Goal: Task Accomplishment & Management: Manage account settings

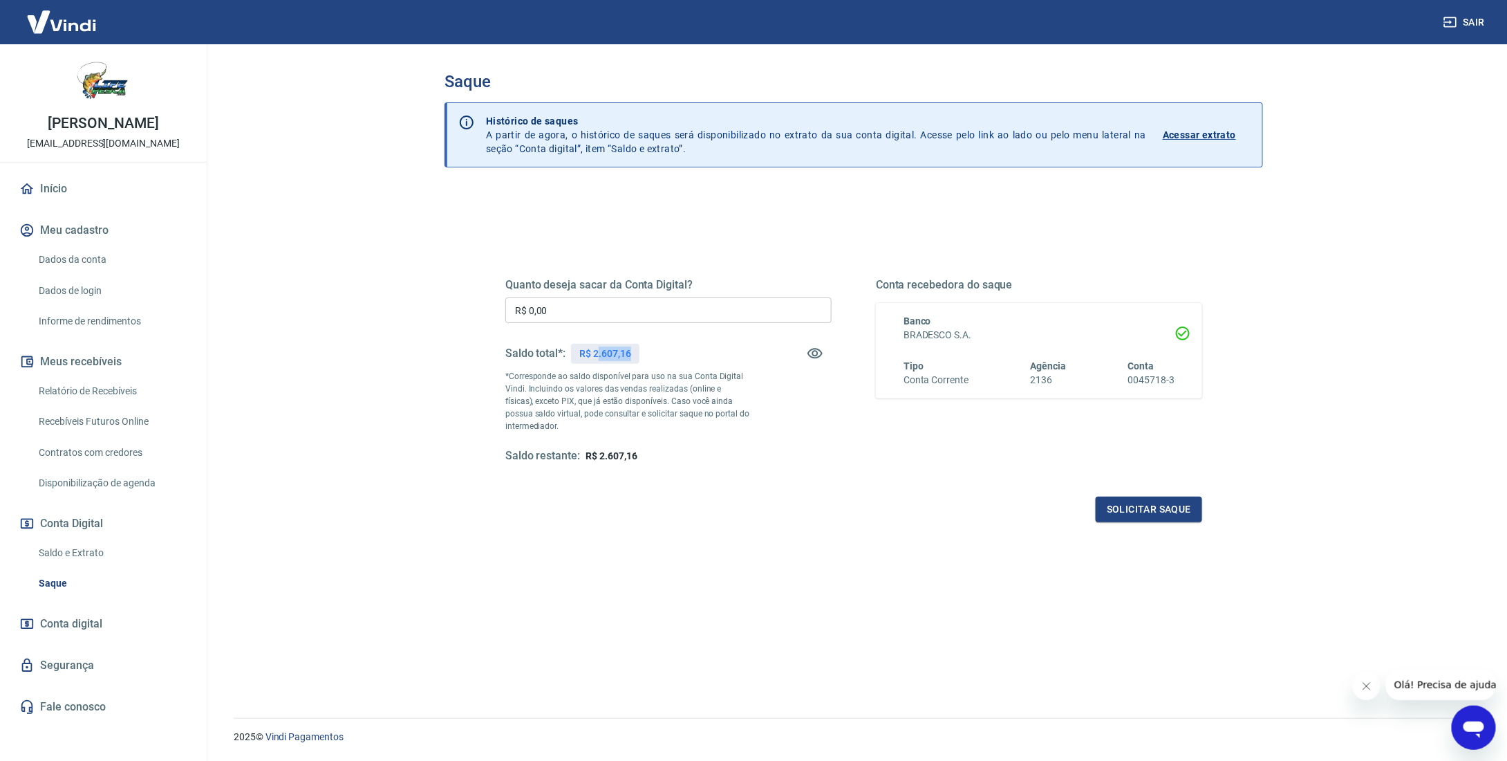
drag, startPoint x: 648, startPoint y: 357, endPoint x: 597, endPoint y: 355, distance: 50.5
click at [597, 355] on div "Saldo total*: R$ 2.607,16" at bounding box center [668, 353] width 326 height 33
click at [566, 304] on input "R$ 0,00" at bounding box center [668, 310] width 326 height 26
type input "R$ 2.607,16"
click at [1148, 505] on button "Solicitar saque" at bounding box center [1149, 509] width 106 height 26
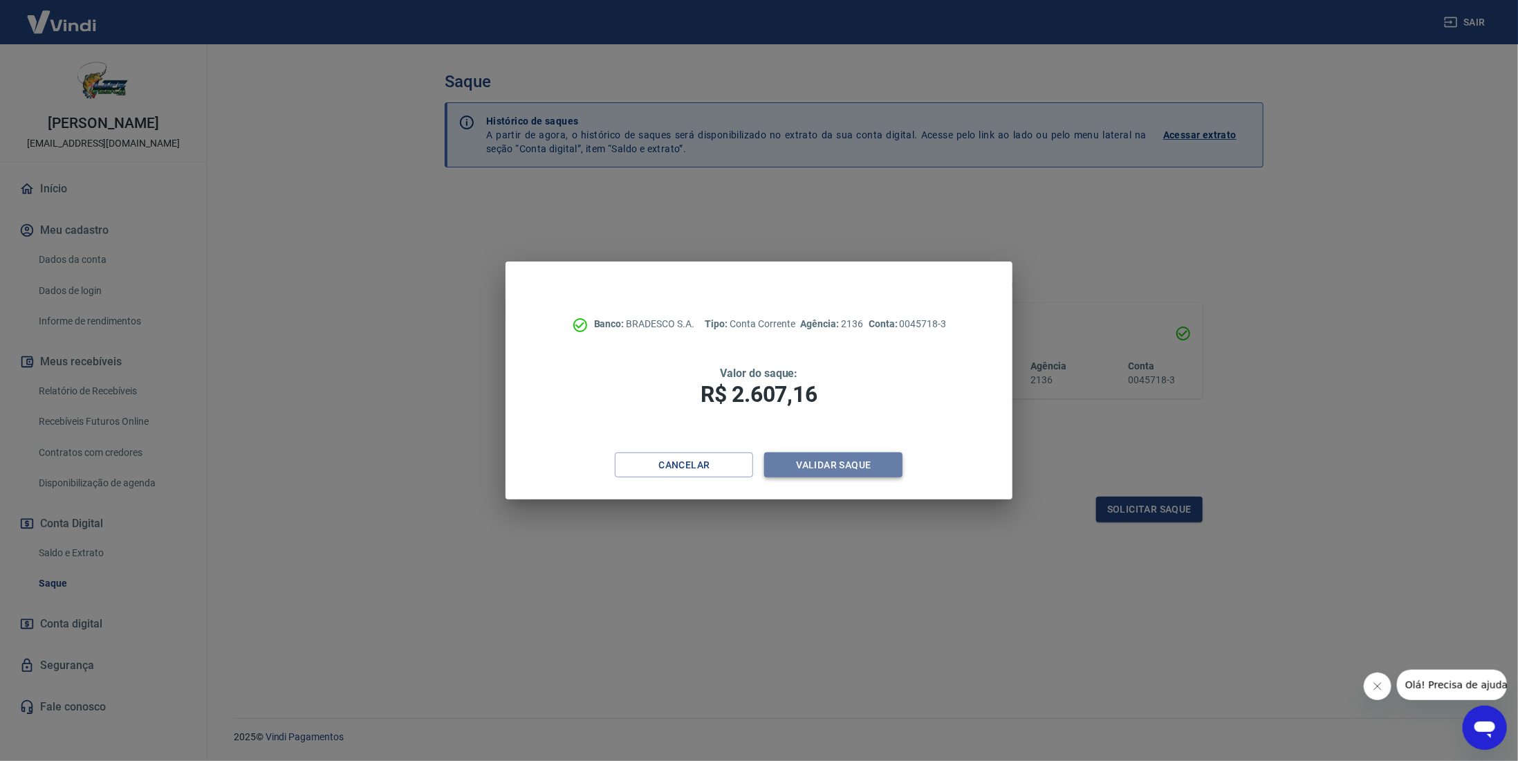
click at [841, 465] on button "Validar saque" at bounding box center [833, 465] width 138 height 26
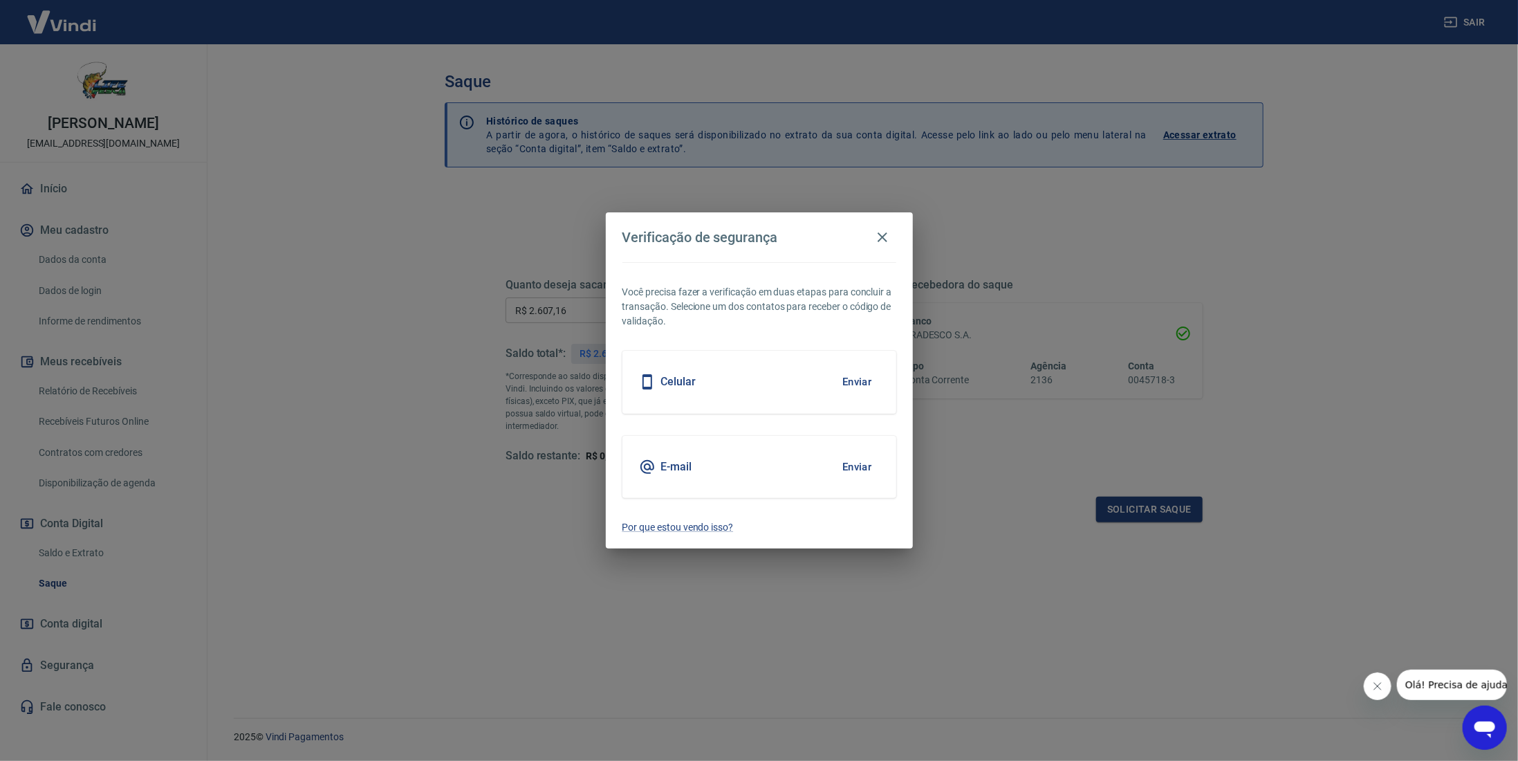
click at [864, 381] on button "Enviar" at bounding box center [856, 381] width 45 height 29
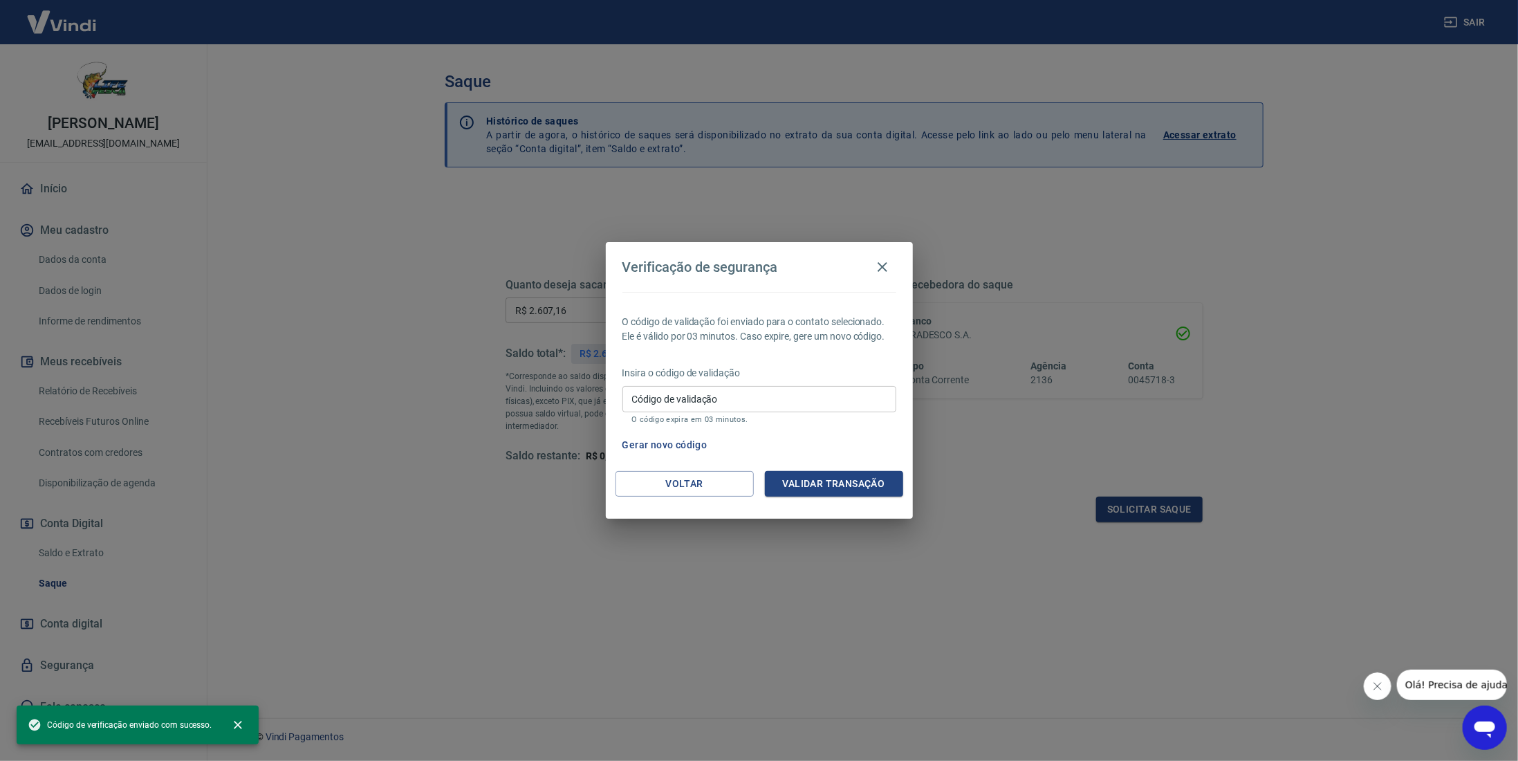
click at [671, 395] on input "Código de validação" at bounding box center [759, 399] width 274 height 26
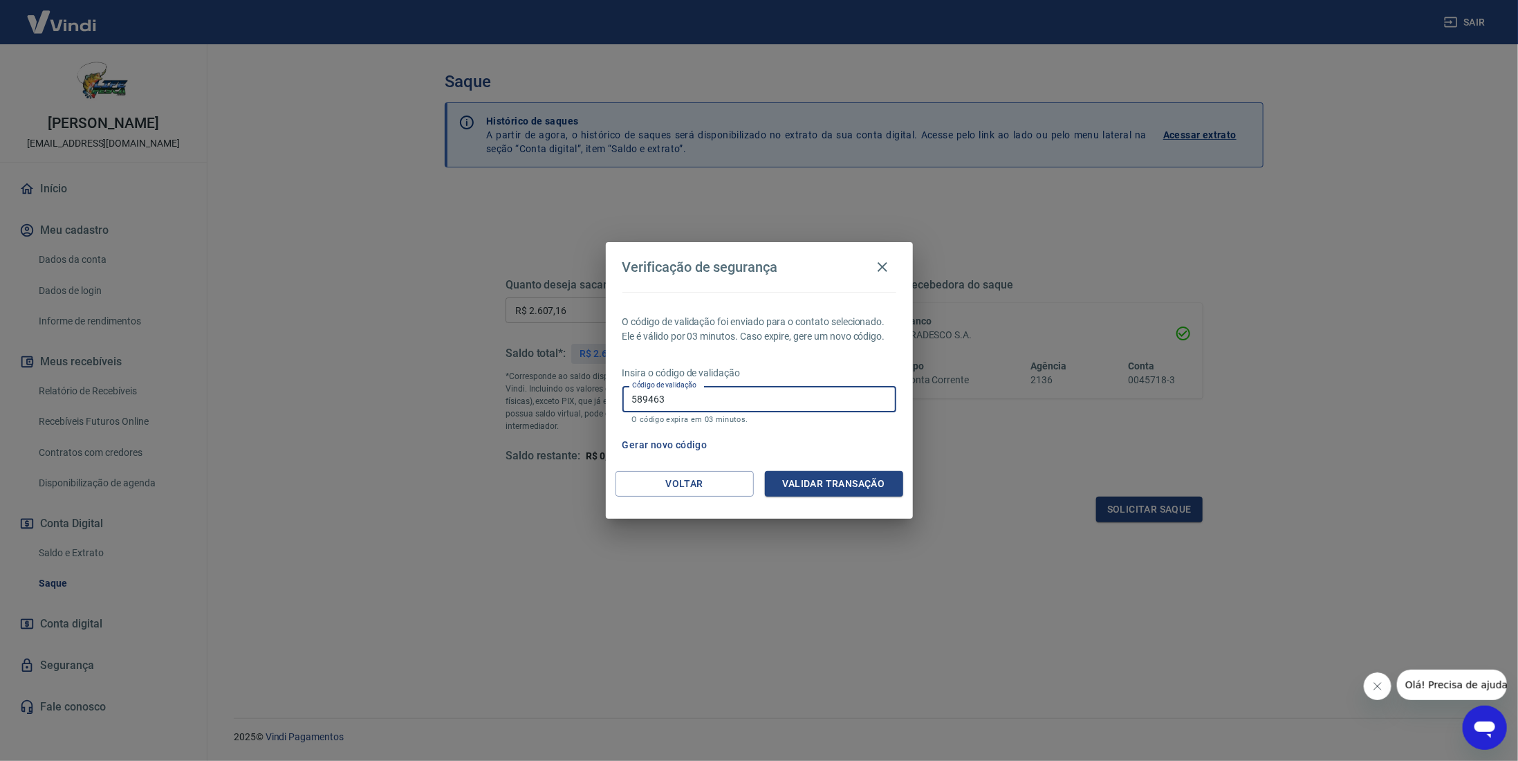
type input "589463"
click at [823, 485] on button "Validar transação" at bounding box center [834, 484] width 138 height 26
